Goal: Task Accomplishment & Management: Manage account settings

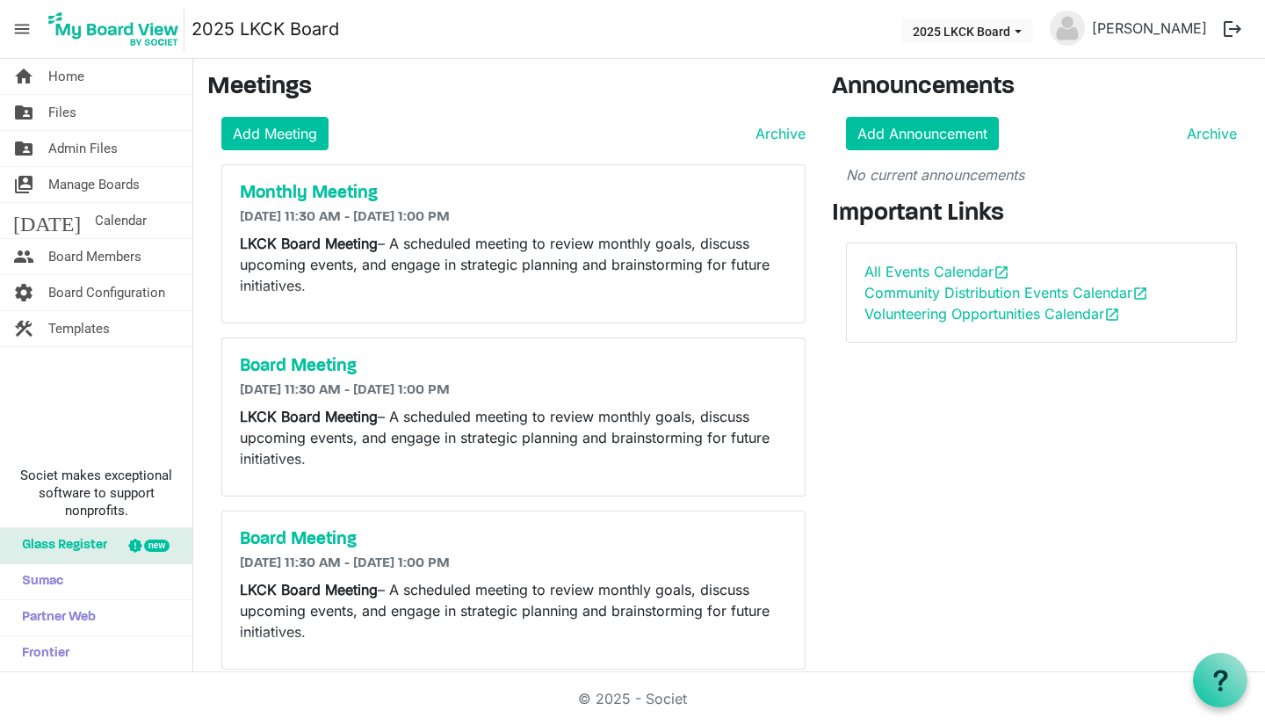
click at [95, 248] on span "Board Members" at bounding box center [94, 256] width 93 height 35
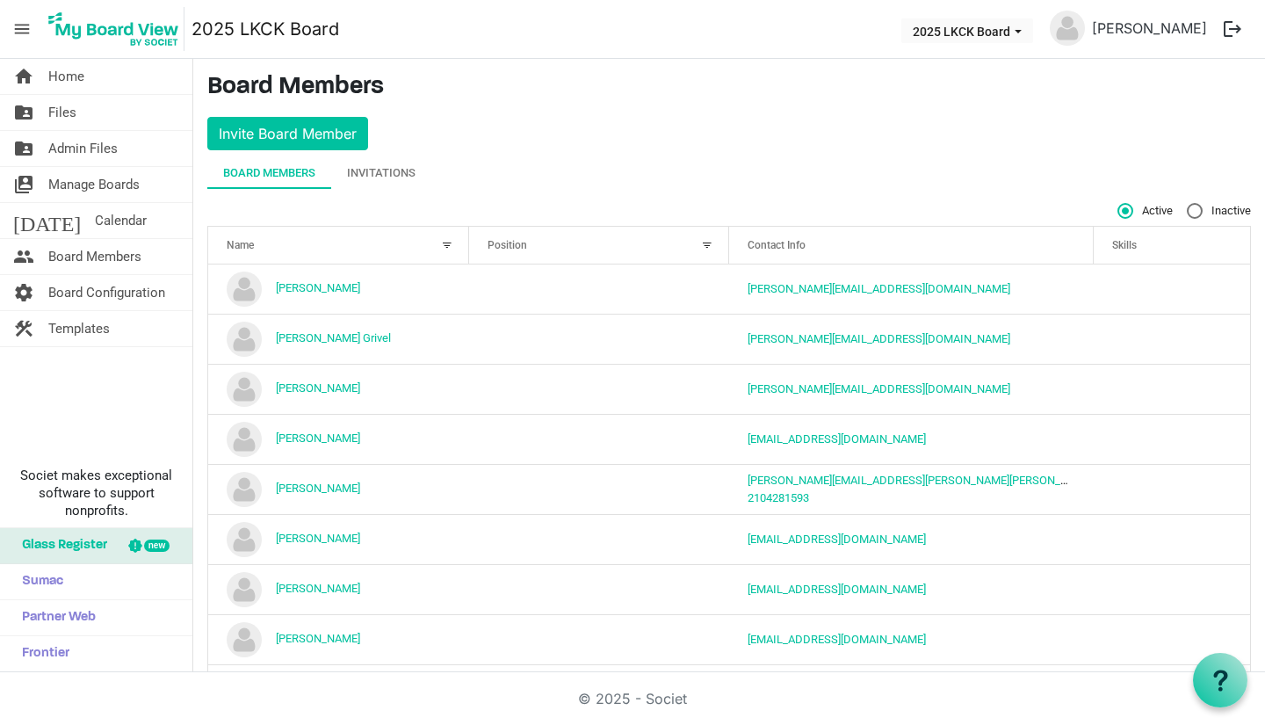
click at [389, 165] on div "Invitations" at bounding box center [381, 173] width 69 height 18
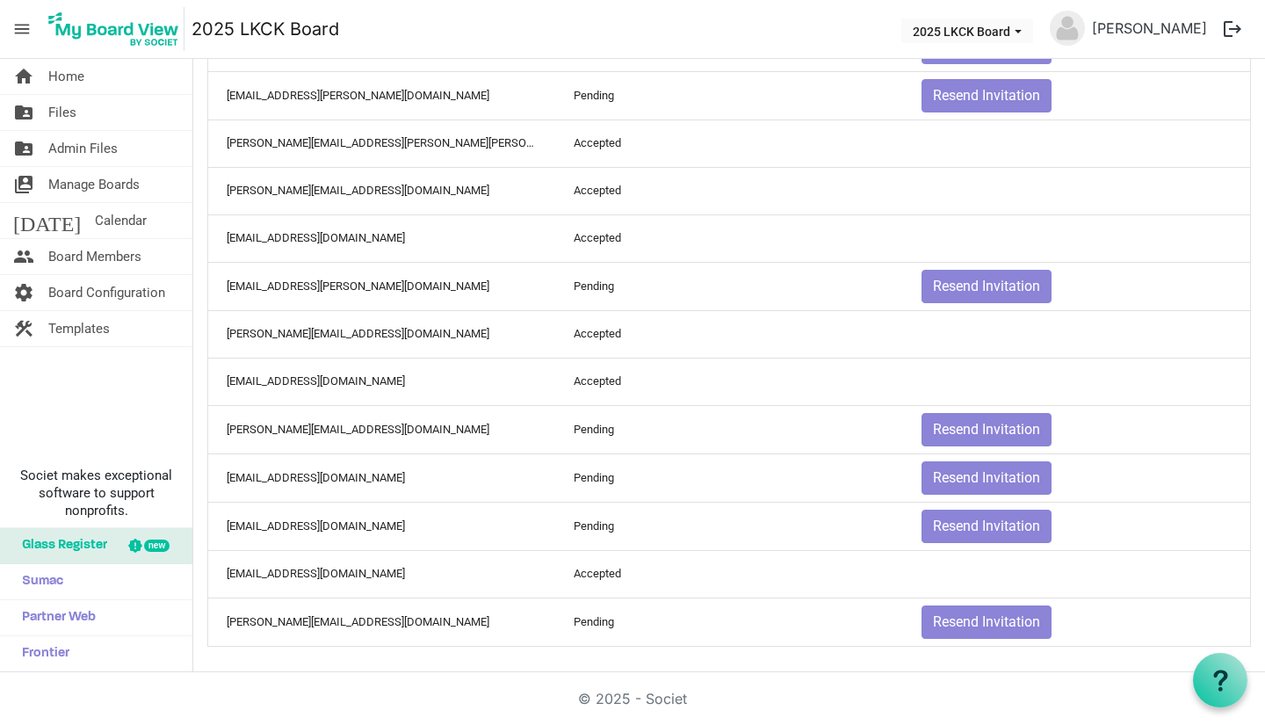
scroll to position [315, 0]
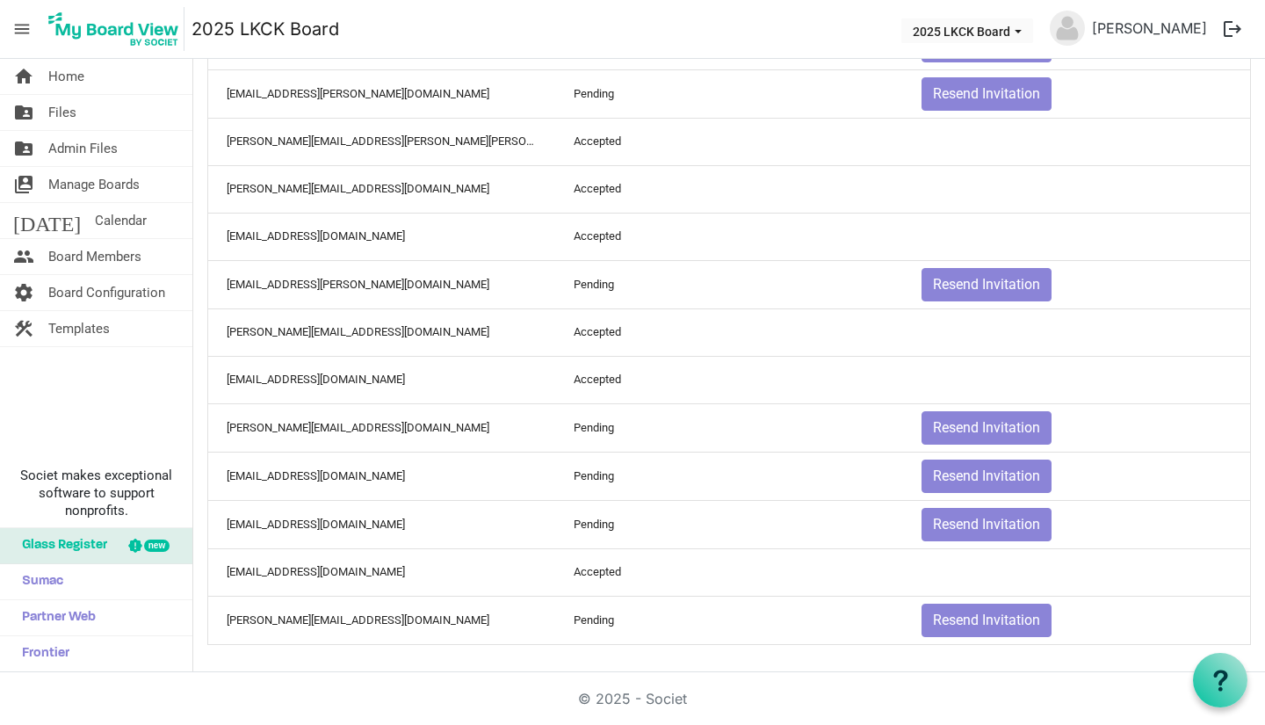
click at [97, 113] on link "folder_shared Files" at bounding box center [96, 112] width 192 height 35
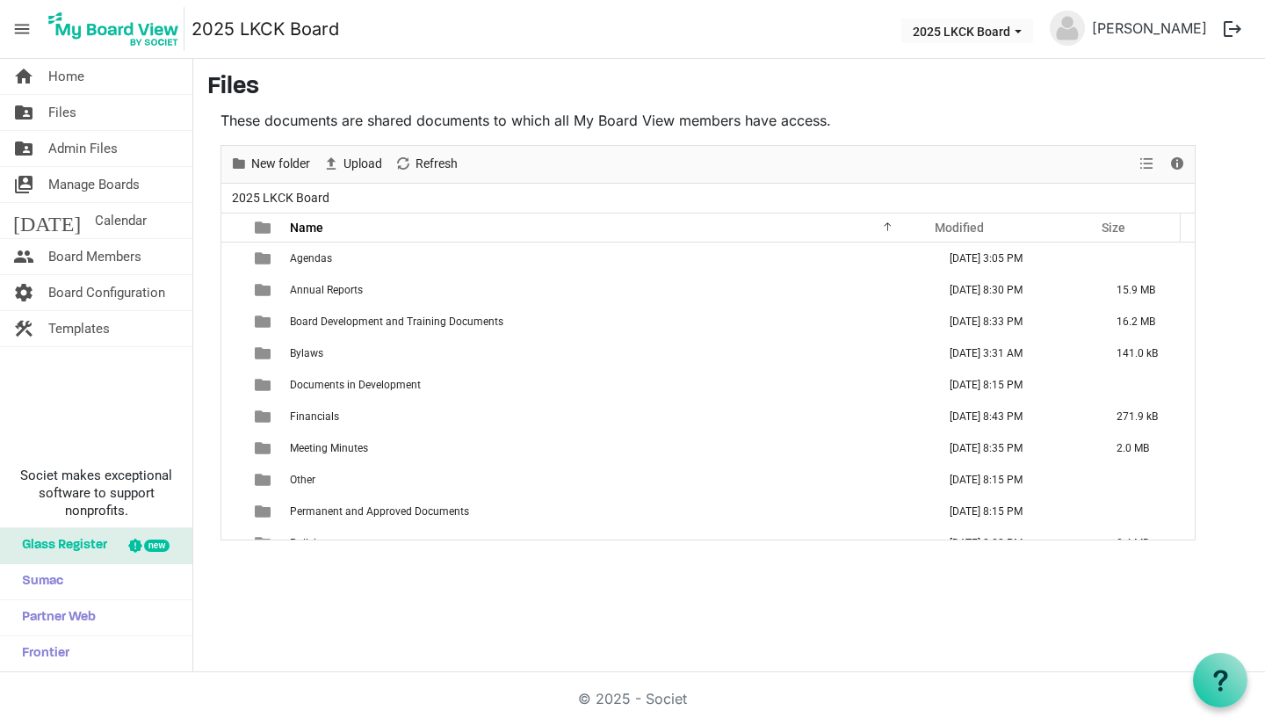
click at [297, 254] on span "Agendas" at bounding box center [311, 258] width 42 height 12
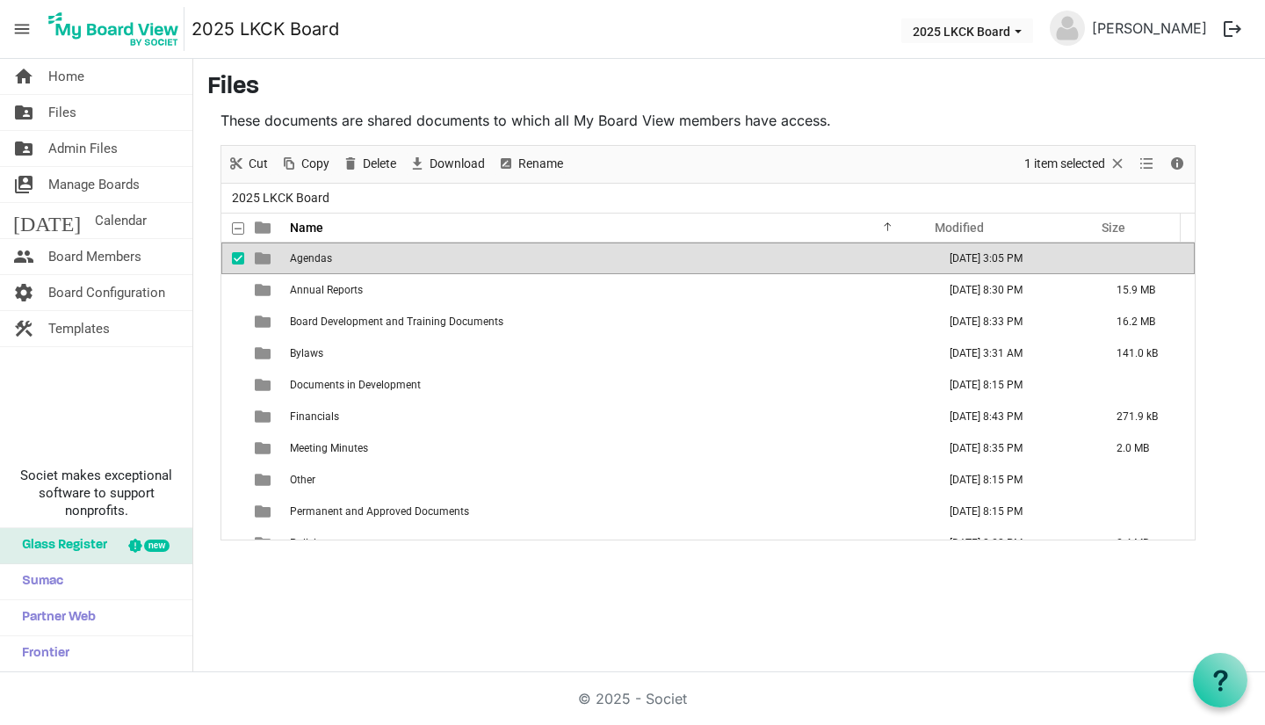
click at [297, 254] on span "Agendas" at bounding box center [311, 258] width 42 height 12
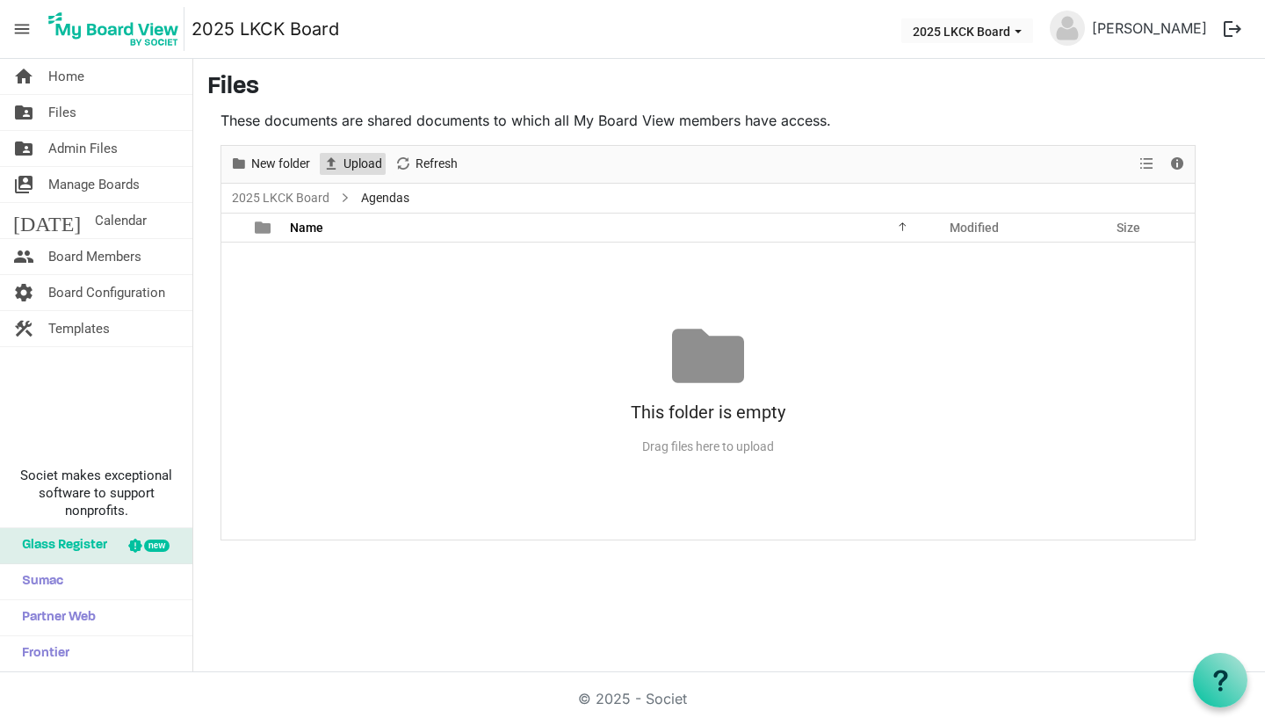
click at [365, 163] on span "Upload" at bounding box center [363, 164] width 42 height 22
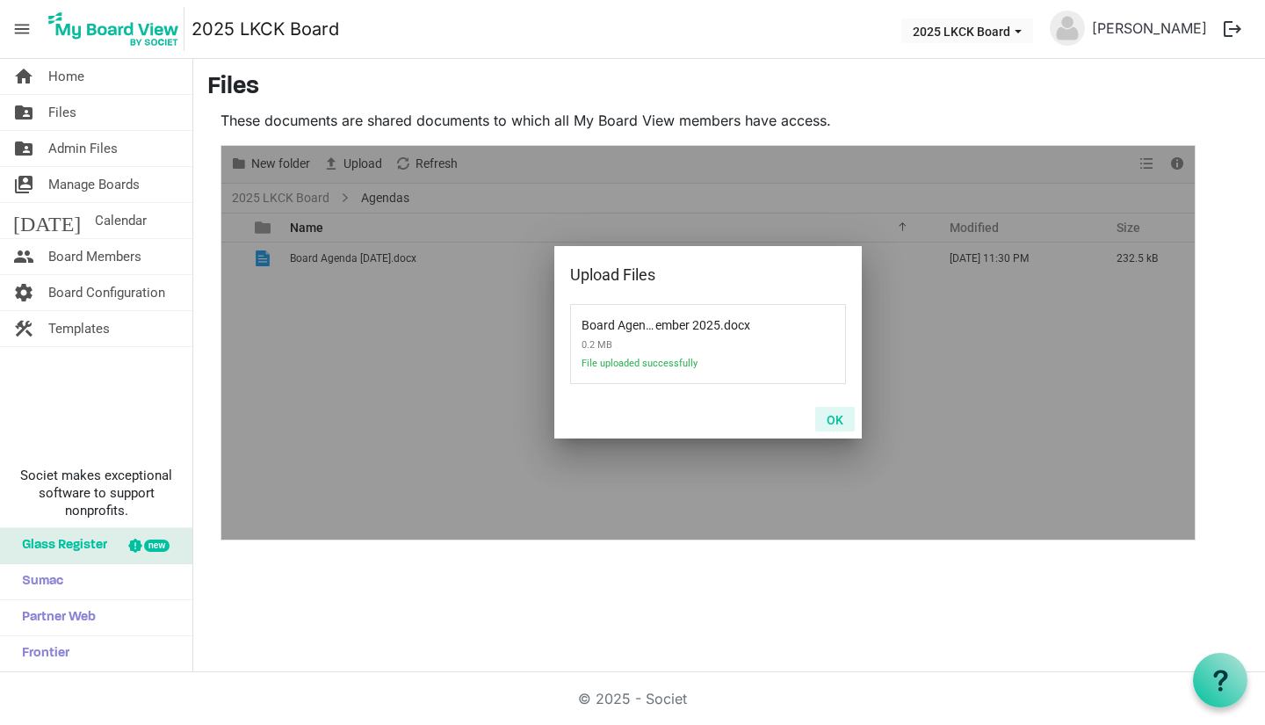
click at [840, 421] on button "OK" at bounding box center [835, 419] width 40 height 25
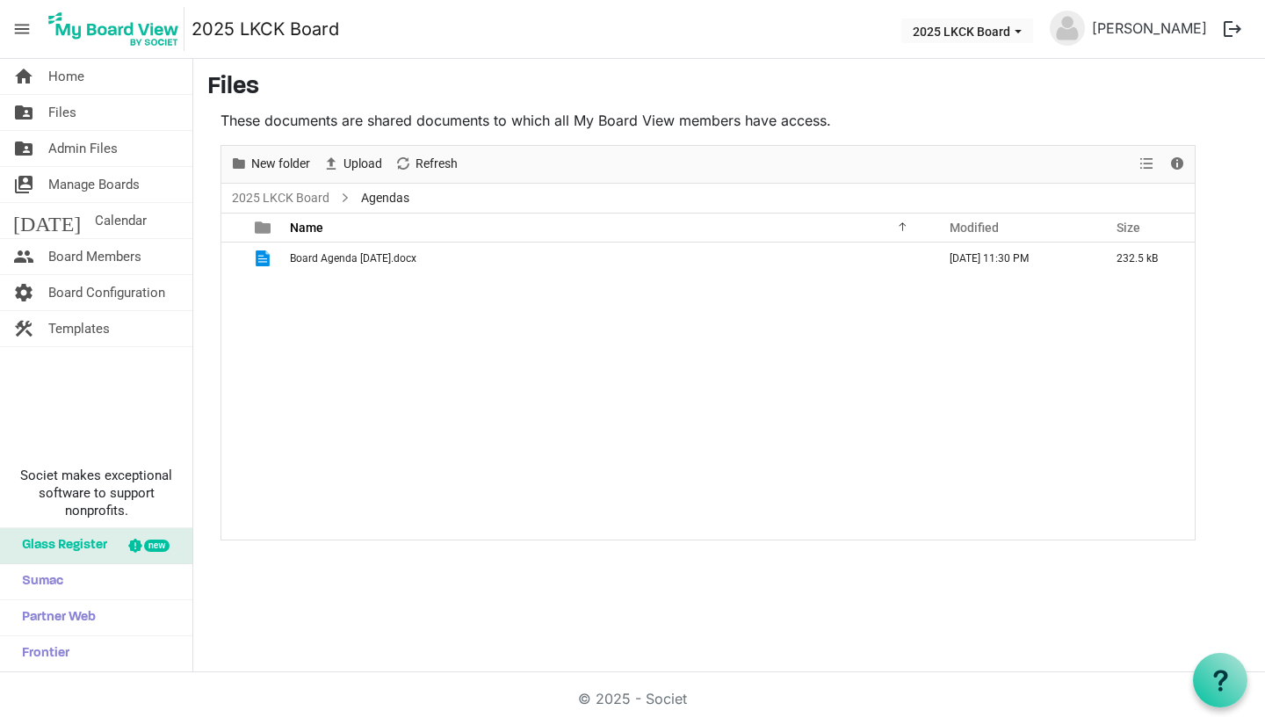
click at [68, 108] on span "Files" at bounding box center [62, 112] width 28 height 35
